Goal: Contribute content: Add original content to the website for others to see

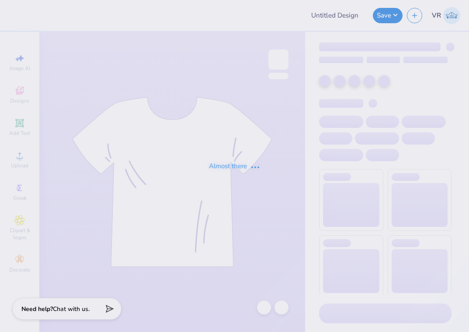
type input "MSU ZETA Gameday Drop"
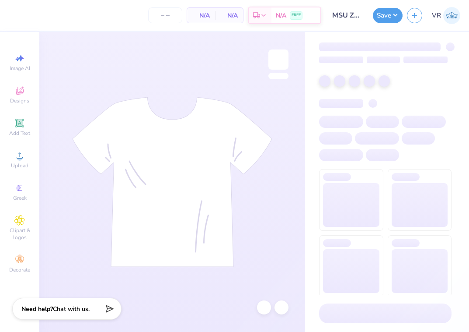
type input "60"
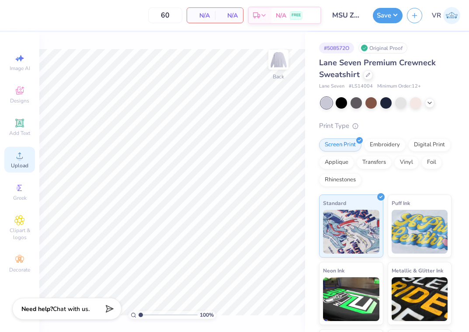
click at [23, 160] on icon at bounding box center [19, 155] width 10 height 10
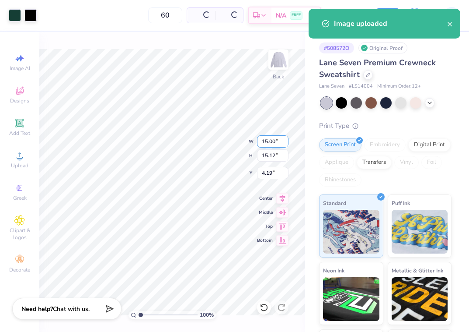
click at [268, 141] on input "15.00" at bounding box center [272, 141] width 31 height 12
type input "12.00"
type input "12.10"
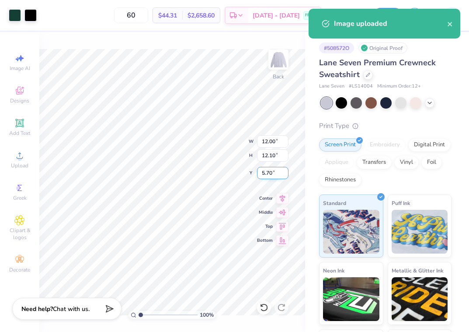
click at [269, 177] on input "5.70" at bounding box center [272, 173] width 31 height 12
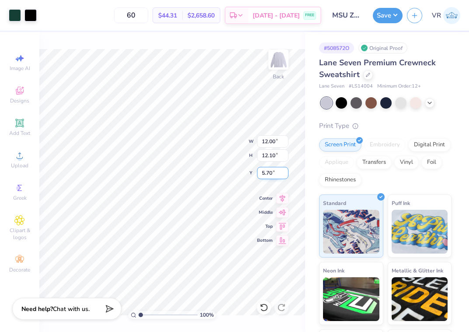
click at [274, 173] on input "5.70" at bounding box center [272, 173] width 31 height 12
type input "3.00"
click at [275, 145] on input "12.00" at bounding box center [272, 141] width 31 height 12
type input "12.50"
type input "12.60"
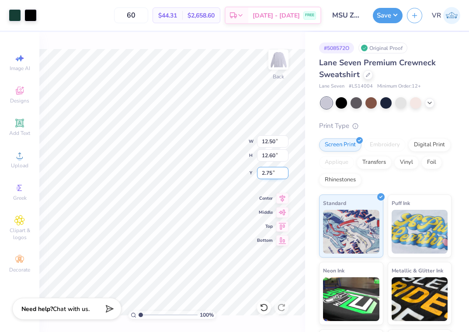
click at [273, 173] on input "2.75" at bounding box center [272, 173] width 31 height 12
type input "3.00"
click at [283, 67] on img at bounding box center [278, 59] width 35 height 35
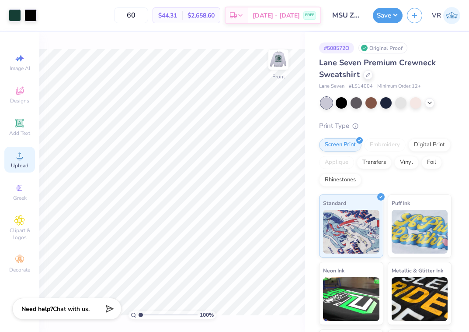
click at [22, 157] on circle at bounding box center [19, 158] width 5 height 5
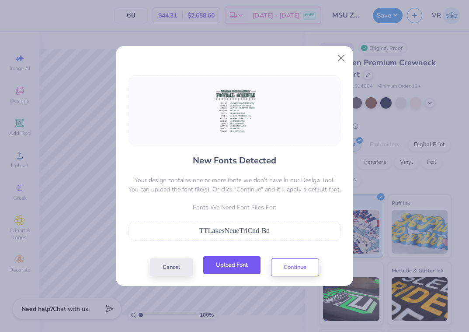
click at [241, 270] on button "Upload Font" at bounding box center [231, 265] width 57 height 18
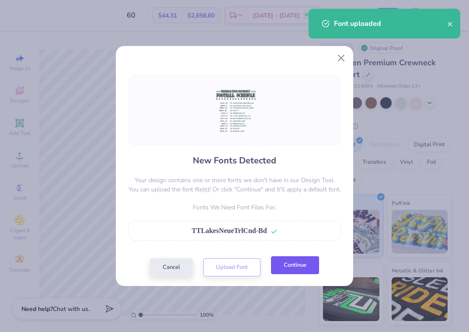
click at [303, 261] on button "Continue" at bounding box center [295, 265] width 48 height 18
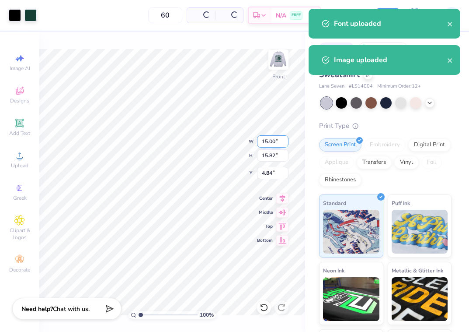
click at [263, 143] on input "15.00" at bounding box center [272, 141] width 31 height 12
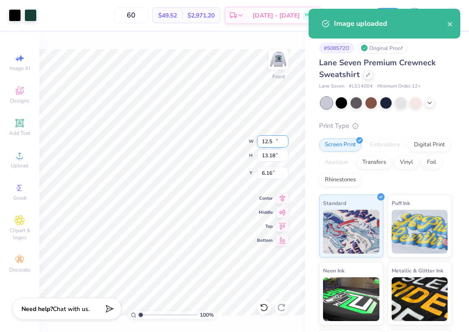
type input "12.50"
type input "13.18"
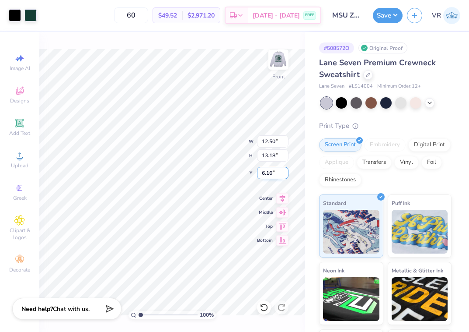
click at [271, 173] on input "6.16" at bounding box center [272, 173] width 31 height 12
type input "3.00"
click at [385, 17] on button "Save" at bounding box center [388, 14] width 30 height 15
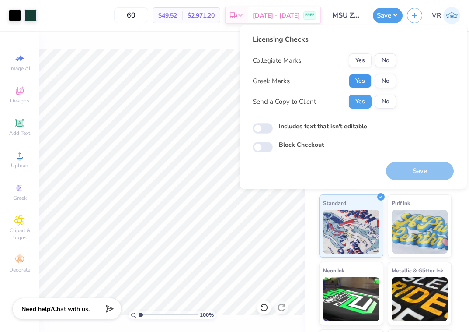
click at [357, 80] on button "Yes" at bounding box center [360, 81] width 23 height 14
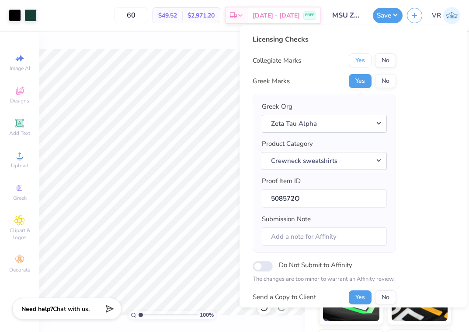
click at [358, 63] on button "Yes" at bounding box center [360, 60] width 23 height 14
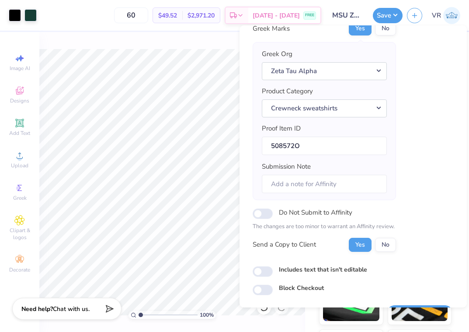
scroll to position [73, 0]
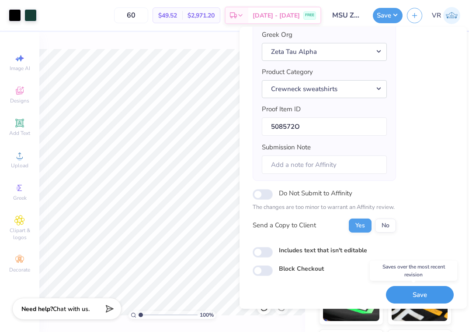
click at [404, 299] on button "Save" at bounding box center [420, 295] width 68 height 18
